Goal: Task Accomplishment & Management: Use online tool/utility

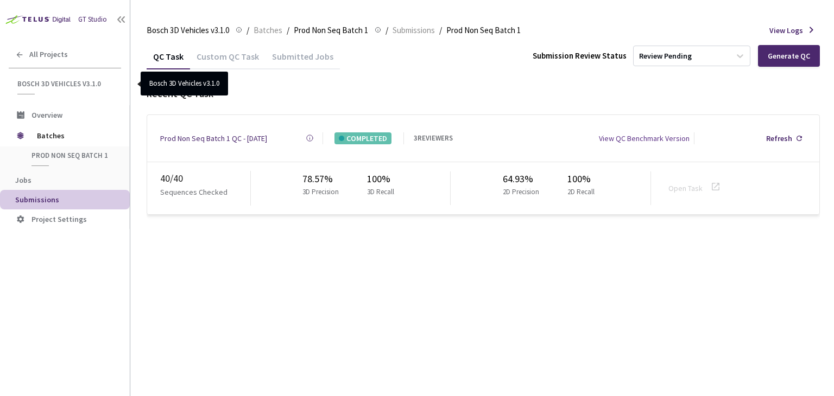
click at [67, 83] on span "Bosch 3D Vehicles v3.1.0" at bounding box center [65, 83] width 97 height 9
click at [67, 85] on span "Bosch 3D Vehicles v3.1.0" at bounding box center [65, 83] width 97 height 9
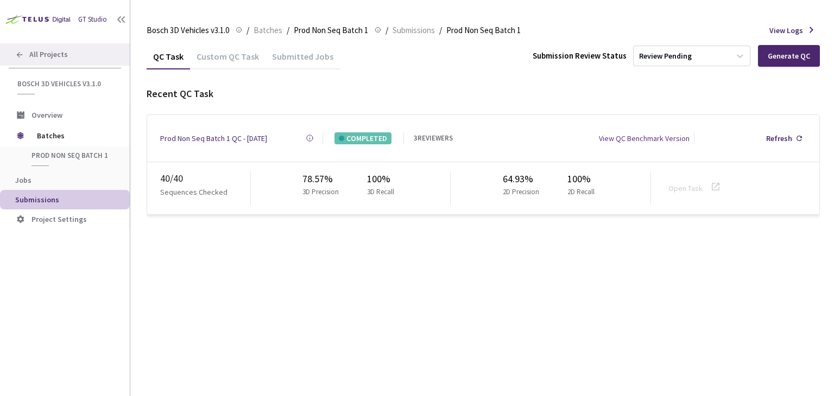
click at [34, 52] on span "All Projects" at bounding box center [48, 54] width 39 height 9
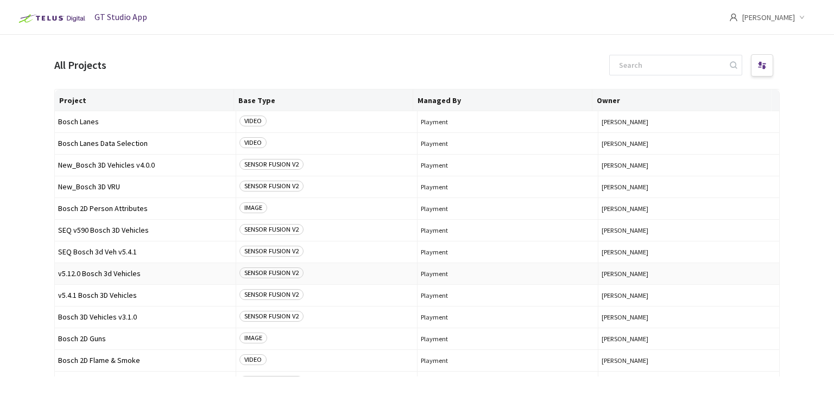
click at [110, 270] on span "v5.12.0 Bosch 3d Vehicles" at bounding box center [145, 274] width 174 height 8
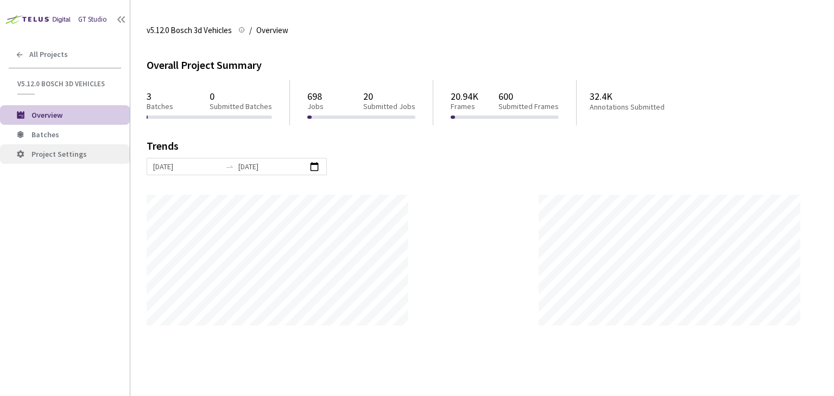
scroll to position [396, 834]
click at [47, 132] on span "Batches" at bounding box center [45, 135] width 28 height 10
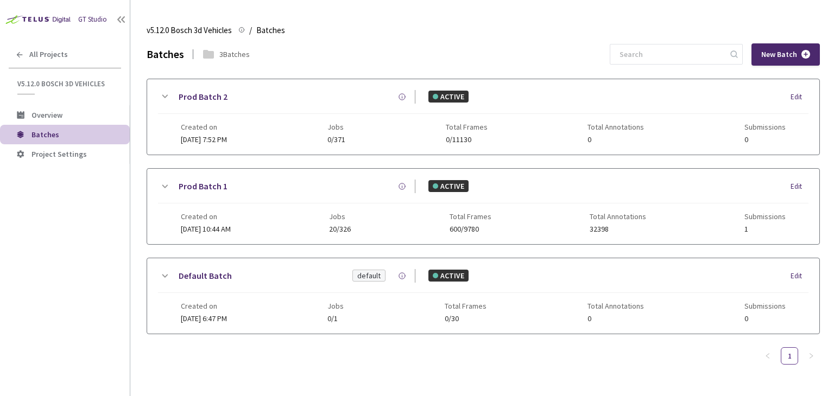
click at [212, 185] on link "Prod Batch 1" at bounding box center [203, 187] width 49 height 14
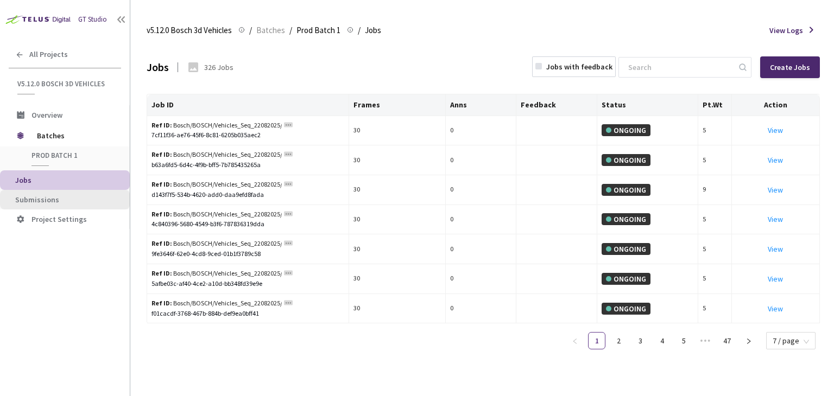
click at [53, 202] on span "Submissions" at bounding box center [37, 200] width 44 height 10
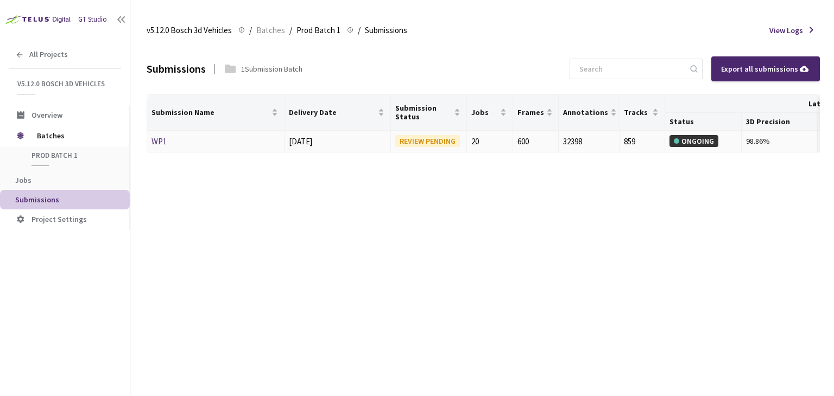
click at [155, 138] on link "WP1" at bounding box center [158, 141] width 15 height 10
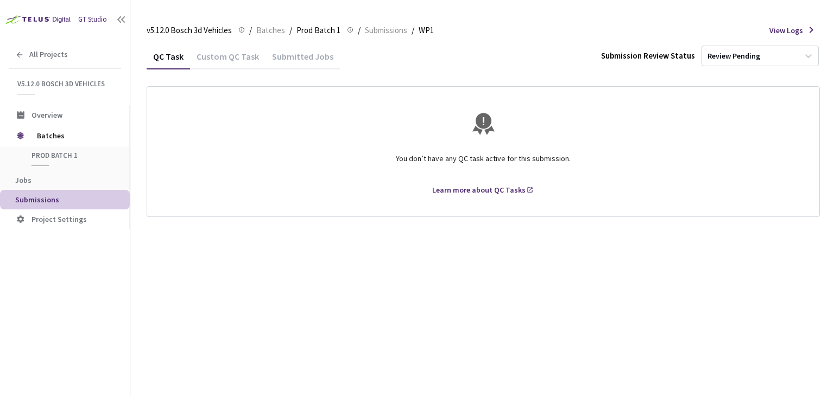
click at [223, 59] on div "Custom QC Task" at bounding box center [227, 60] width 75 height 18
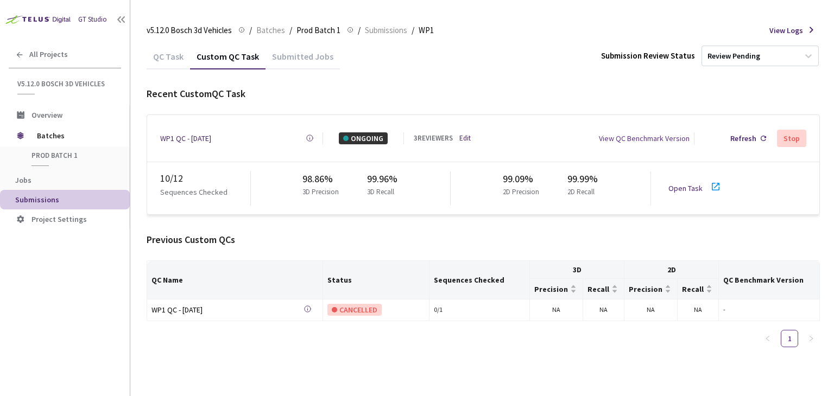
click at [295, 60] on div "Submitted Jobs" at bounding box center [302, 60] width 74 height 18
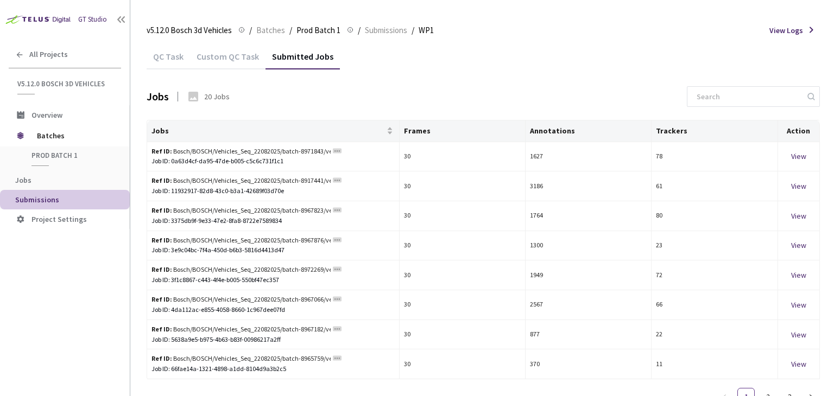
click at [212, 60] on div "Custom QC Task" at bounding box center [227, 60] width 75 height 18
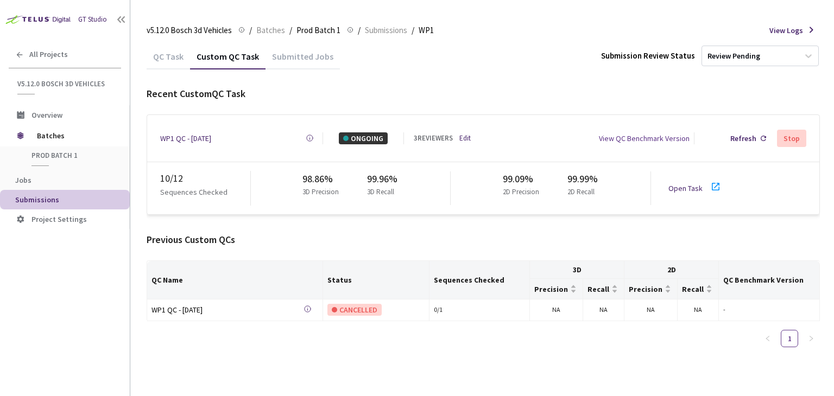
click at [187, 136] on div "WP1 QC - [DATE]" at bounding box center [185, 138] width 51 height 12
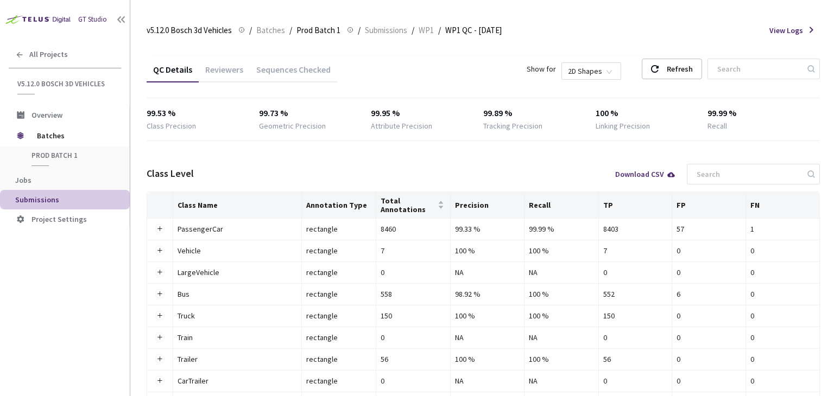
click at [219, 67] on div "Reviewers" at bounding box center [224, 73] width 51 height 18
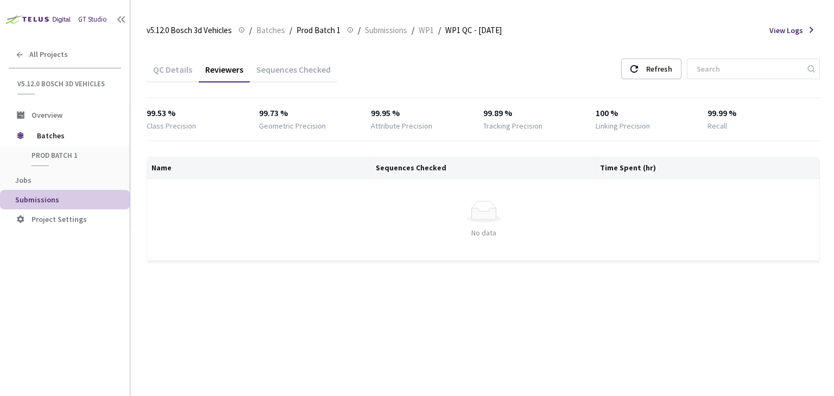
click at [301, 71] on div "Sequences Checked" at bounding box center [293, 73] width 87 height 18
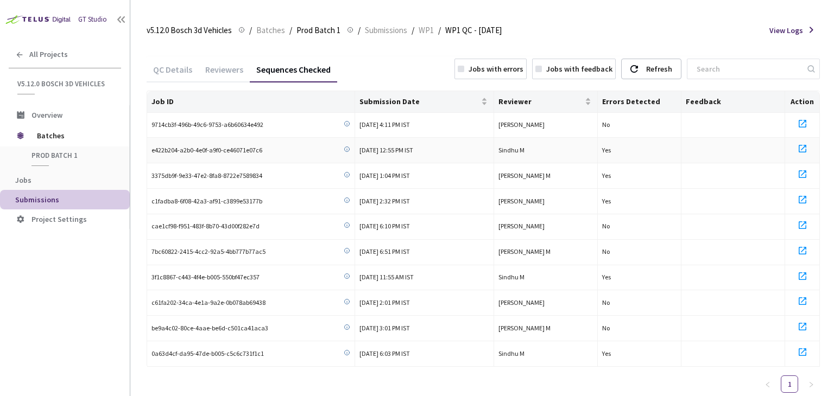
click at [803, 147] on icon at bounding box center [802, 149] width 8 height 8
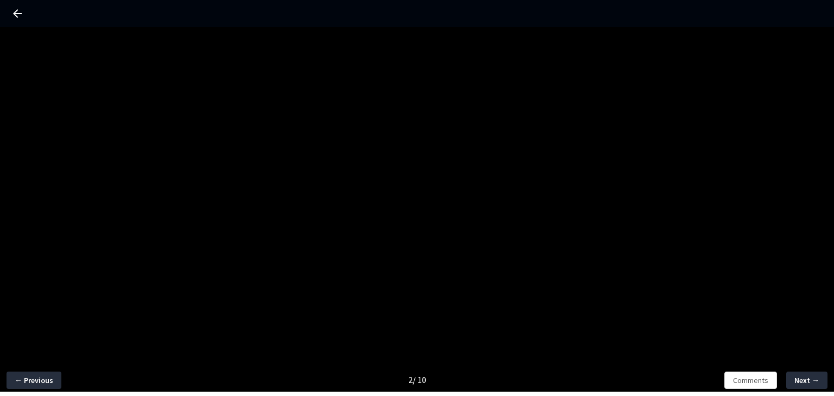
click at [18, 10] on icon at bounding box center [17, 13] width 13 height 13
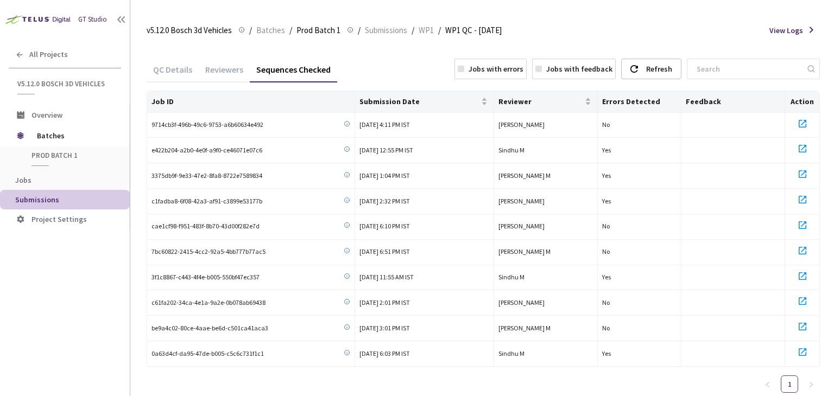
click at [216, 68] on div "Reviewers" at bounding box center [224, 73] width 51 height 18
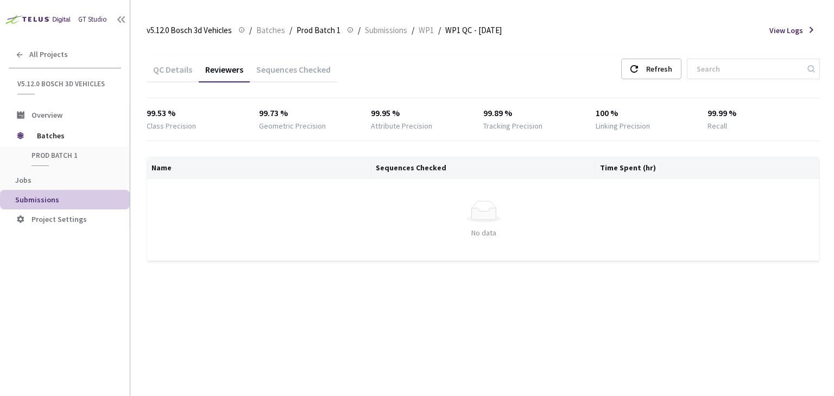
click at [176, 68] on div "QC Details" at bounding box center [173, 73] width 52 height 18
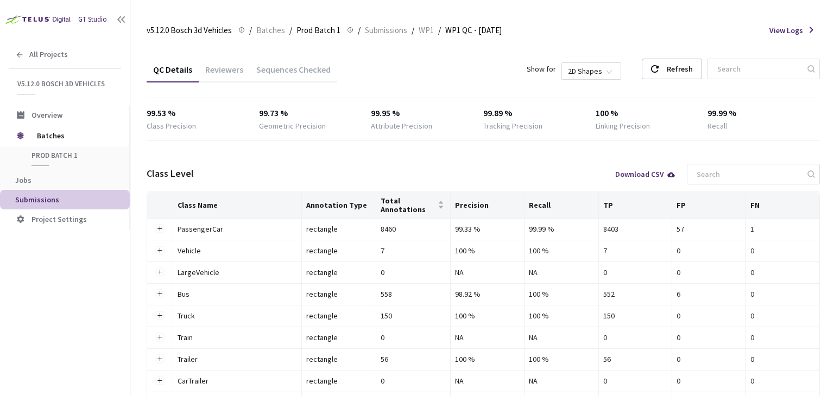
click at [224, 73] on div "Reviewers" at bounding box center [224, 73] width 51 height 18
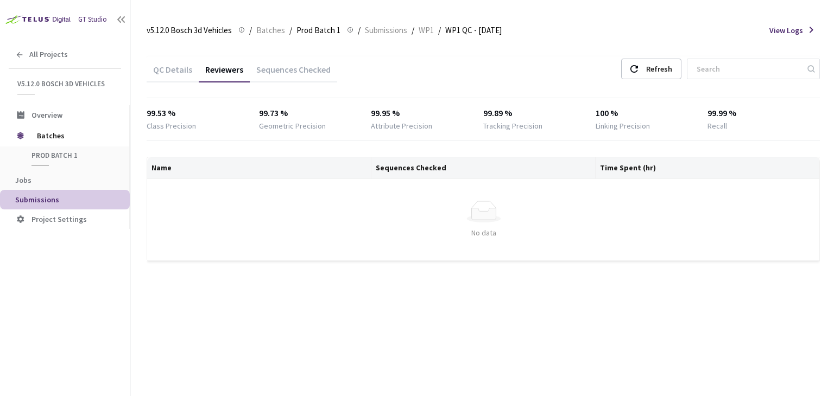
click at [271, 72] on div "Sequences Checked" at bounding box center [293, 73] width 87 height 18
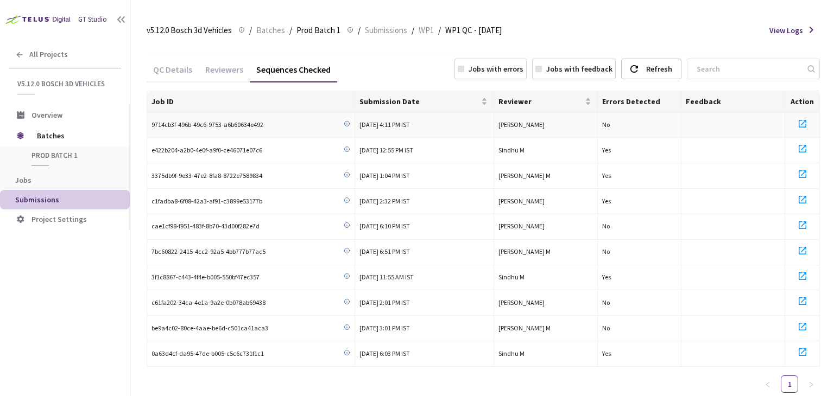
click at [801, 122] on icon at bounding box center [802, 123] width 13 height 13
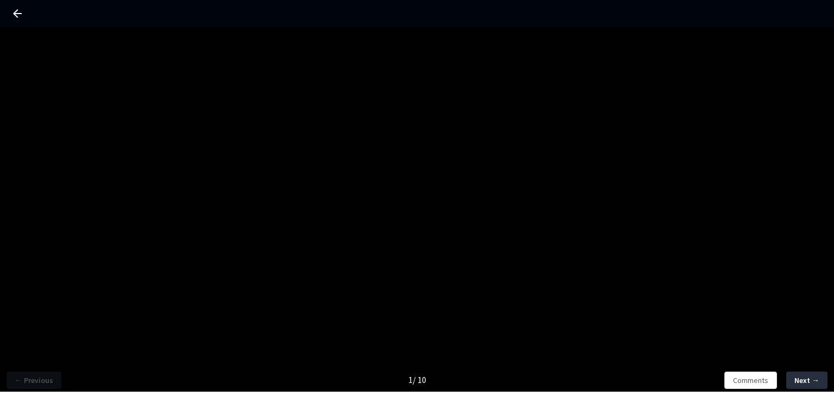
click at [191, 136] on div "← Previous 1 / 10 Comments Next →" at bounding box center [417, 225] width 834 height 396
